Goal: Go to known website: Access a specific website the user already knows

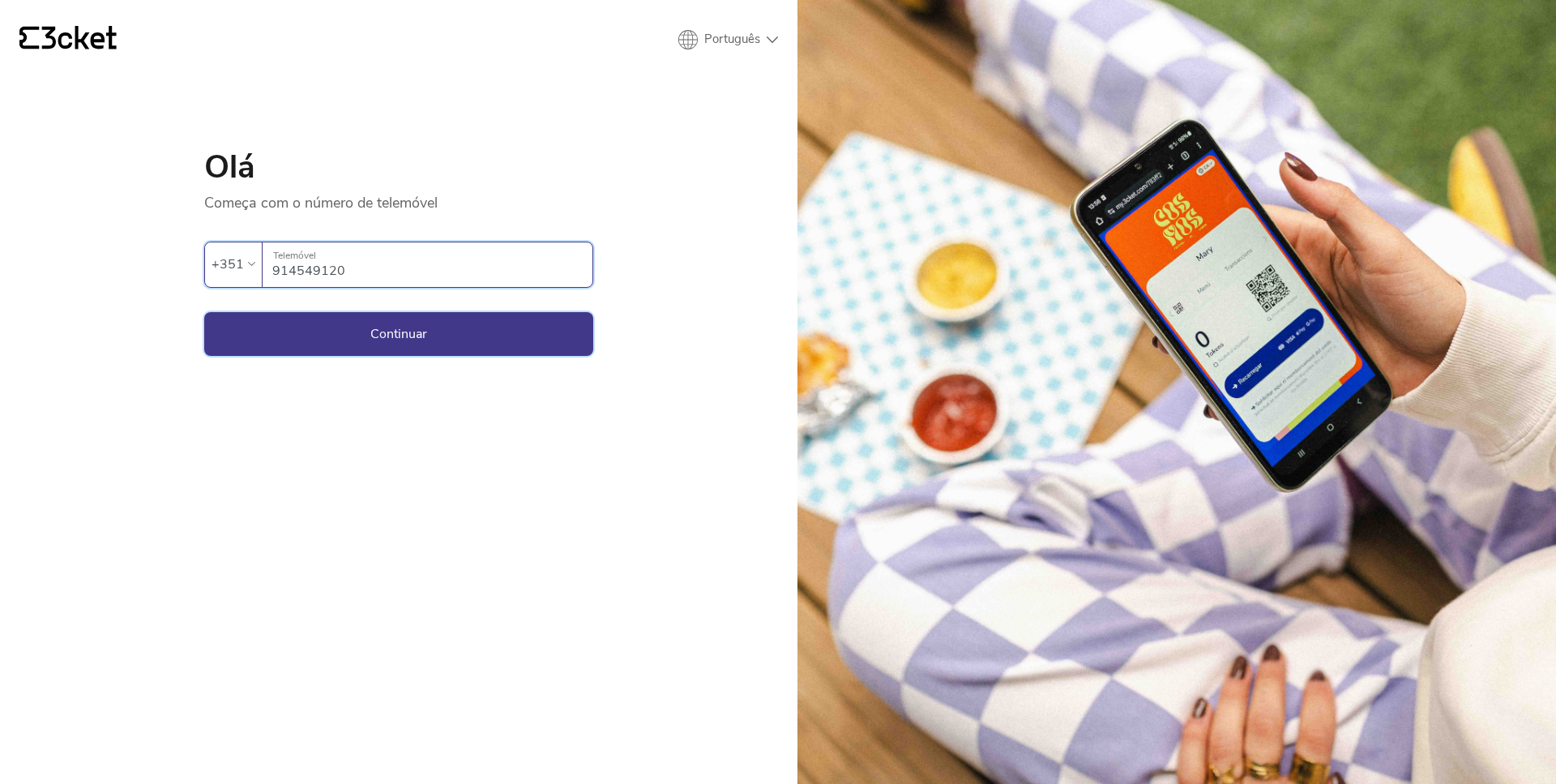
type input "914549120"
click at [407, 344] on button "Continuar" at bounding box center [399, 333] width 389 height 44
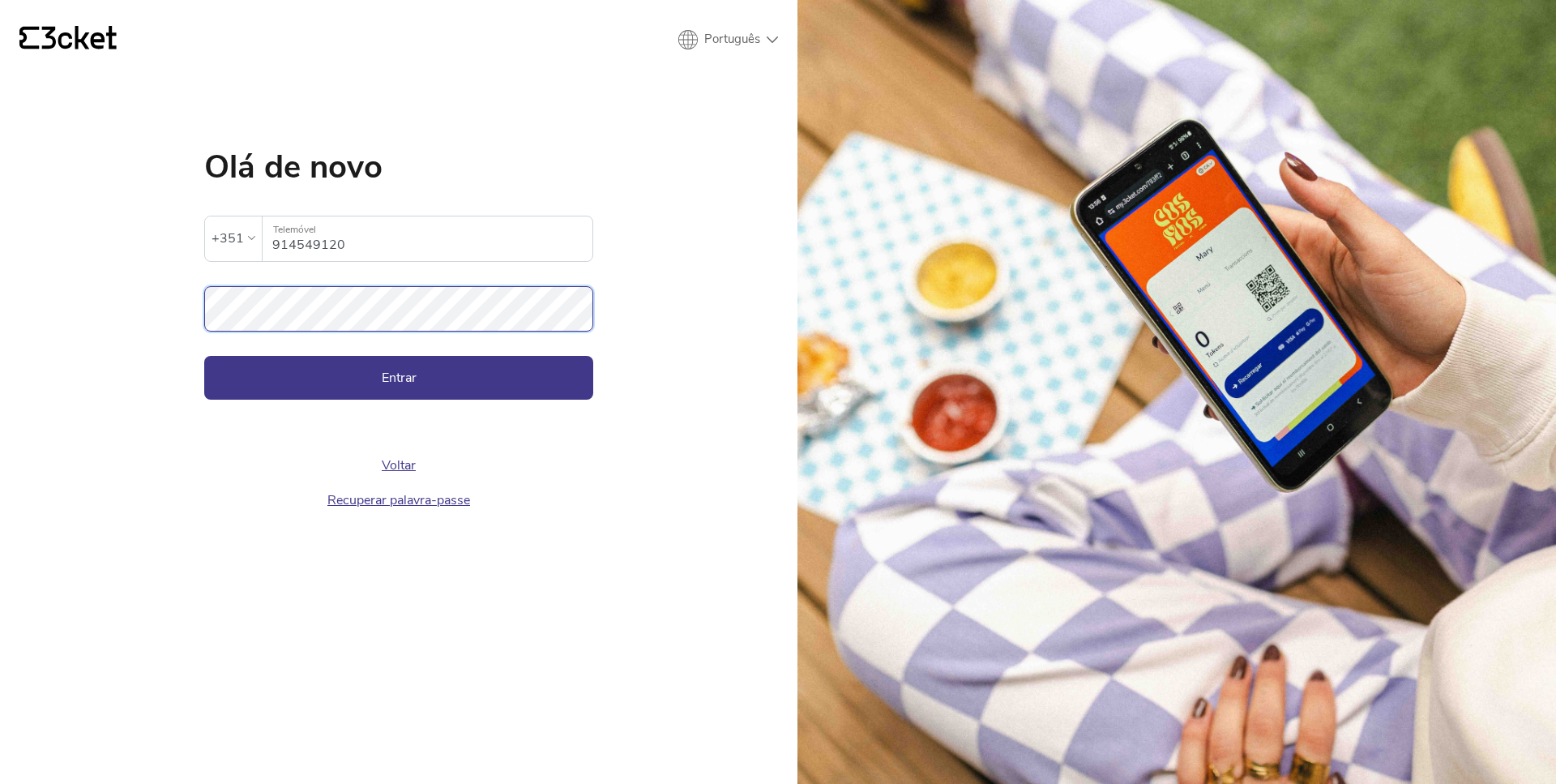
click at [205, 356] on button "Entrar" at bounding box center [399, 377] width 389 height 44
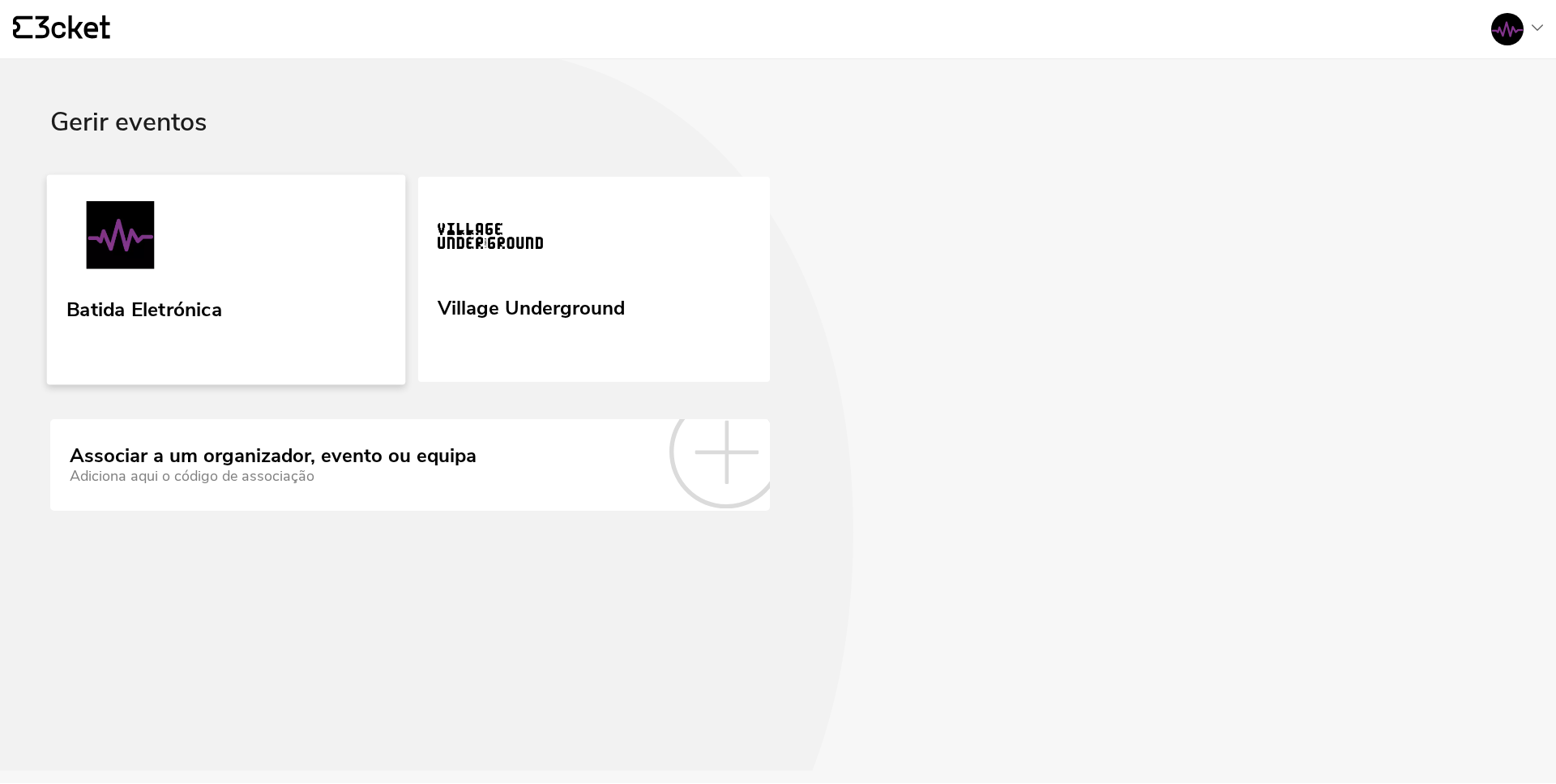
click at [365, 274] on link "Batida Eletrónica" at bounding box center [227, 279] width 359 height 210
